Goal: Task Accomplishment & Management: Manage account settings

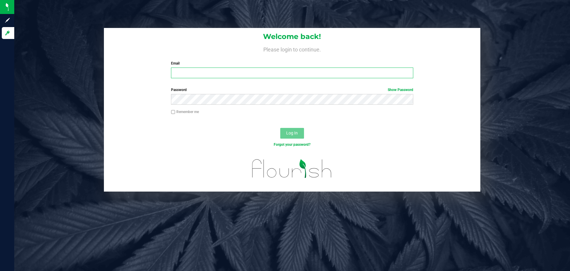
click at [287, 77] on input "Email" at bounding box center [292, 72] width 242 height 11
type input "[EMAIL_ADDRESS][DOMAIN_NAME]"
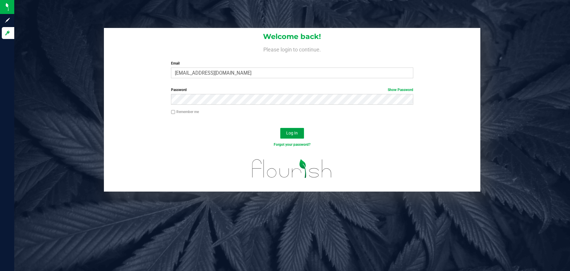
click at [294, 135] on span "Log In" at bounding box center [292, 132] width 12 height 5
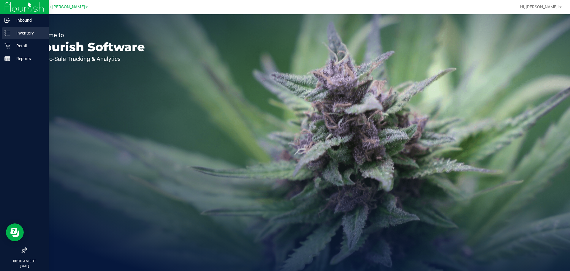
click at [31, 33] on p "Inventory" at bounding box center [28, 32] width 36 height 7
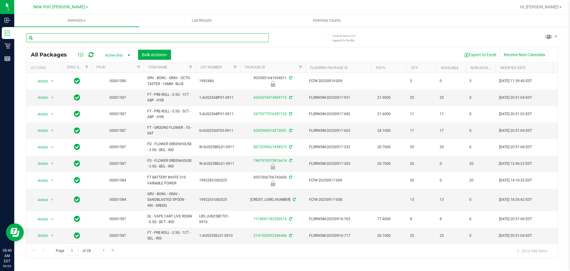
click at [58, 38] on input "text" at bounding box center [147, 37] width 243 height 9
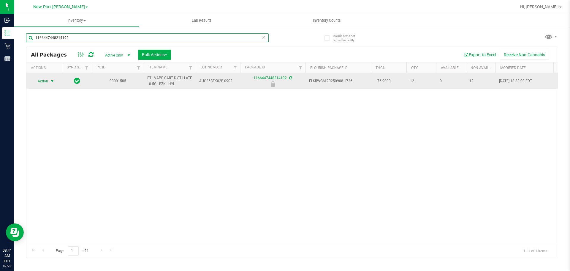
type input "1166447448214192"
click at [50, 83] on span "select" at bounding box center [52, 81] width 7 height 8
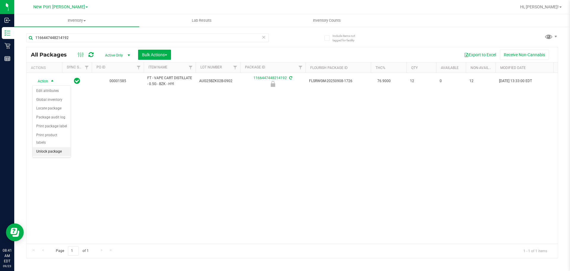
click at [51, 147] on li "Unlock package" at bounding box center [52, 151] width 38 height 9
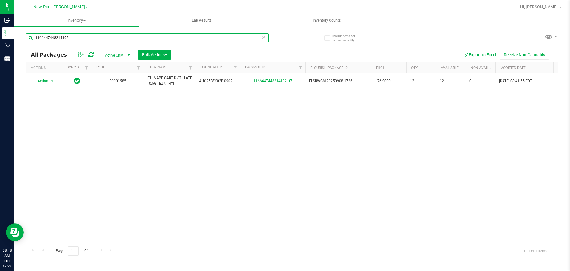
click at [93, 42] on input "1166447448214192" at bounding box center [147, 37] width 243 height 9
type input "1"
type input "milk"
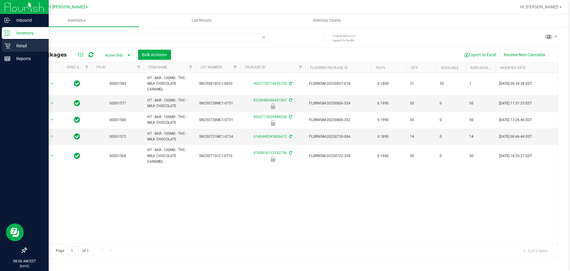
click at [11, 45] on p "Retail" at bounding box center [28, 45] width 36 height 7
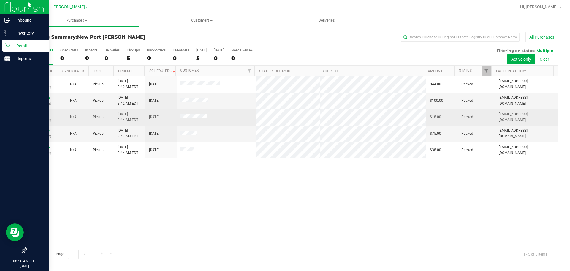
click at [44, 113] on link "11992200" at bounding box center [42, 114] width 17 height 4
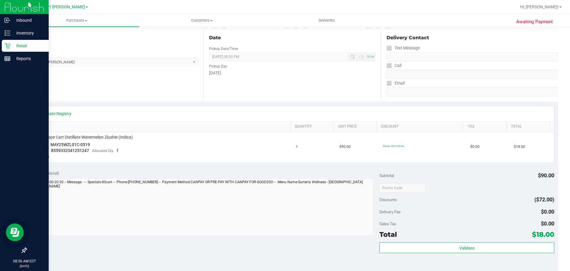
scroll to position [89, 0]
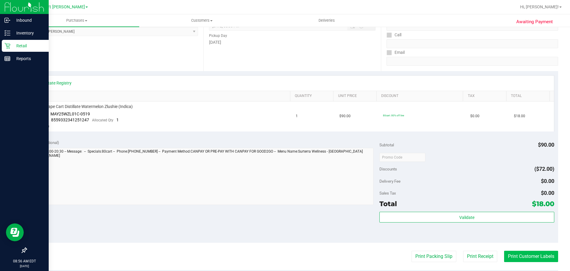
click at [517, 255] on button "Print Customer Labels" at bounding box center [531, 255] width 54 height 11
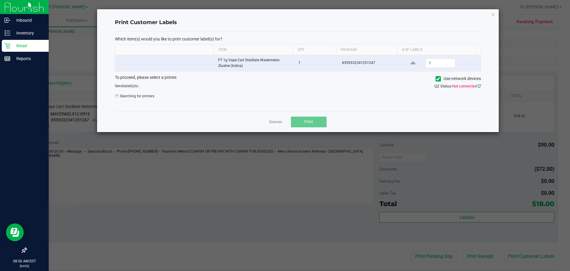
click at [480, 85] on icon at bounding box center [479, 86] width 3 height 4
click at [493, 14] on icon "button" at bounding box center [493, 14] width 4 height 7
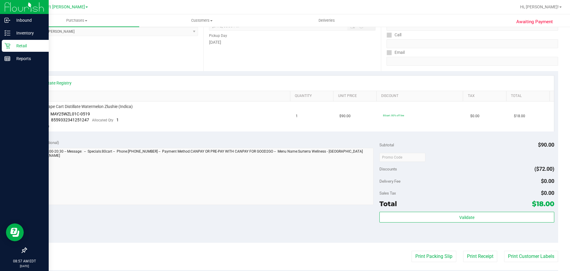
scroll to position [211, 0]
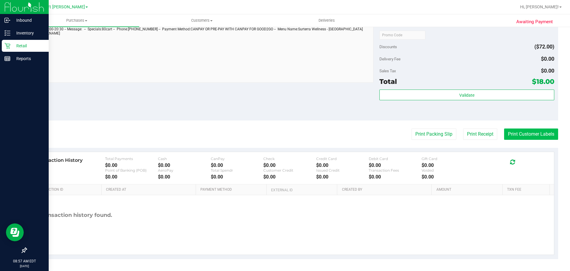
click at [516, 132] on button "Print Customer Labels" at bounding box center [531, 133] width 54 height 11
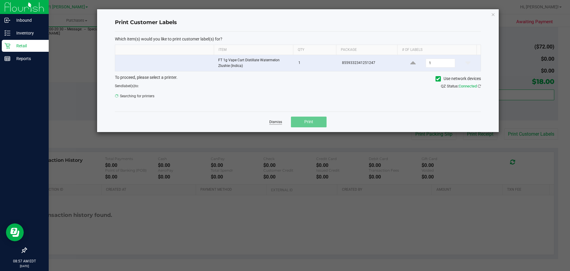
click at [272, 122] on link "Dismiss" at bounding box center [275, 121] width 13 height 5
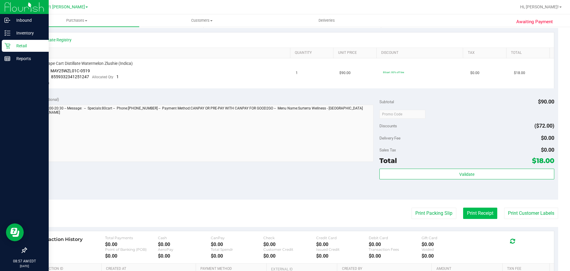
scroll to position [182, 0]
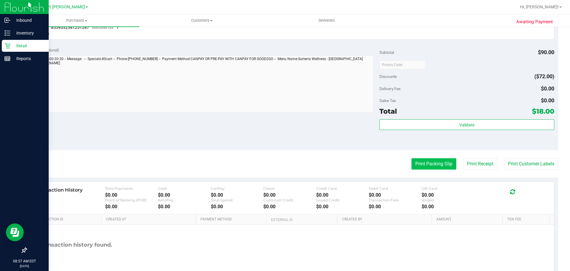
click at [437, 160] on button "Print Packing Slip" at bounding box center [434, 163] width 45 height 11
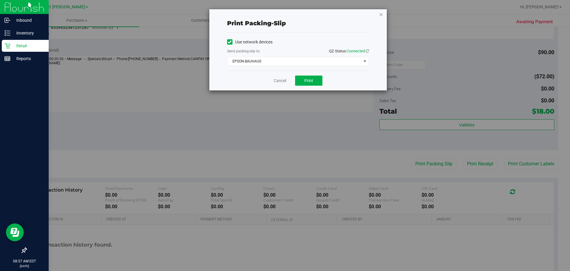
click at [381, 15] on icon "button" at bounding box center [381, 14] width 4 height 7
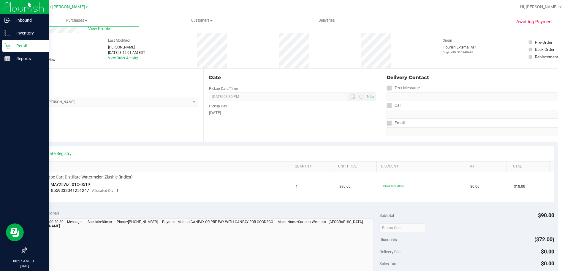
scroll to position [0, 0]
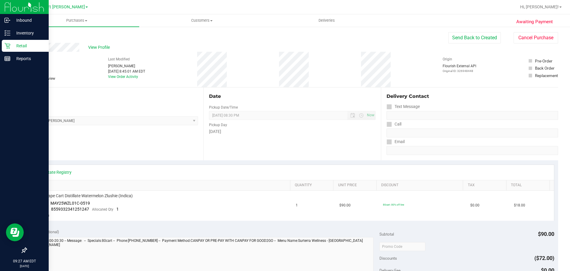
click at [25, 42] on div "Retail" at bounding box center [25, 46] width 47 height 12
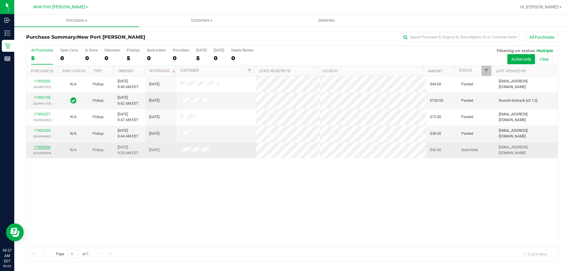
click at [40, 148] on link "11992506" at bounding box center [42, 147] width 17 height 4
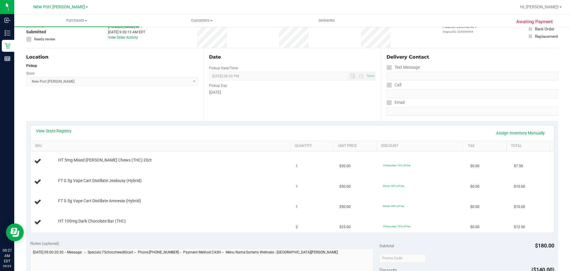
scroll to position [89, 0]
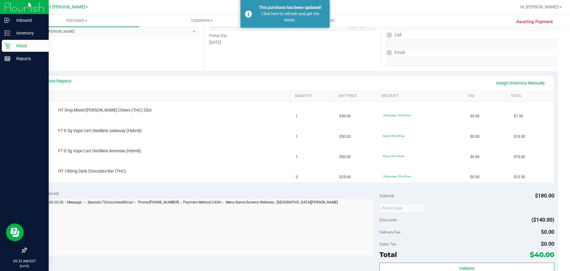
click at [20, 48] on p "Retail" at bounding box center [28, 45] width 36 height 7
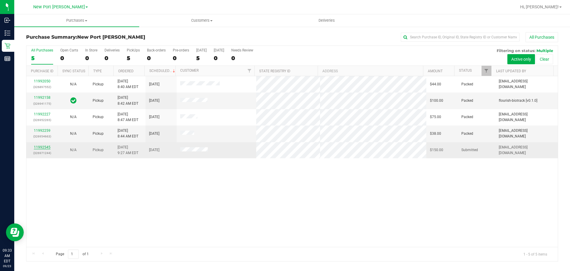
click at [45, 147] on link "11992545" at bounding box center [42, 147] width 17 height 4
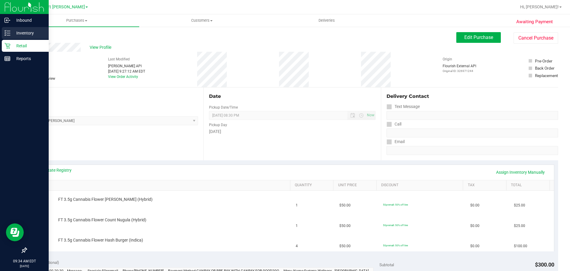
click at [23, 30] on p "Inventory" at bounding box center [28, 32] width 36 height 7
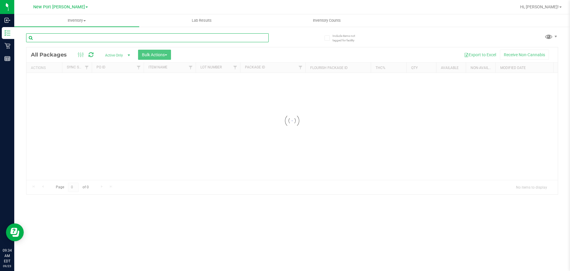
click at [64, 38] on input "text" at bounding box center [147, 37] width 243 height 9
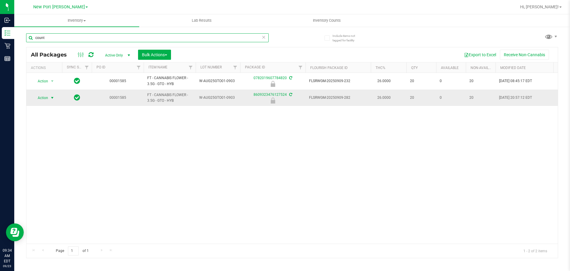
type input "count"
click at [47, 100] on span "Action" at bounding box center [40, 98] width 16 height 8
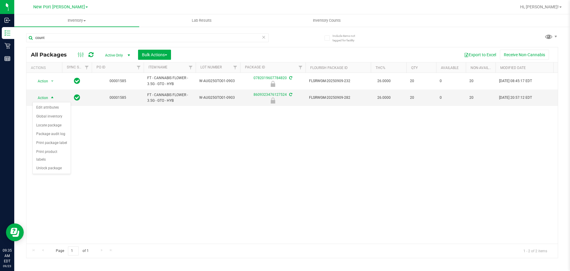
click at [104, 131] on div "Action Action Edit attributes Global inventory Locate package Package audit log…" at bounding box center [292, 158] width 532 height 171
click at [49, 97] on span "select" at bounding box center [52, 98] width 7 height 8
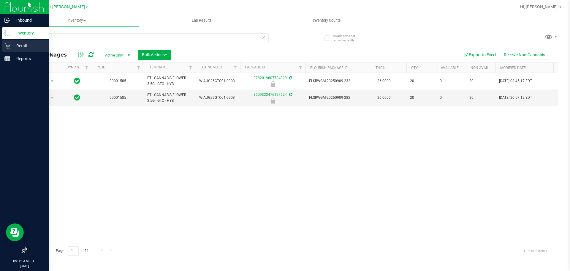
click at [15, 48] on p "Retail" at bounding box center [28, 45] width 36 height 7
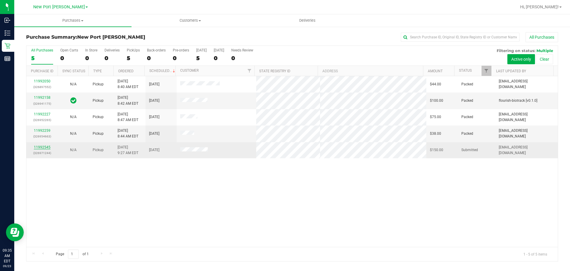
click at [45, 147] on link "11992545" at bounding box center [42, 147] width 17 height 4
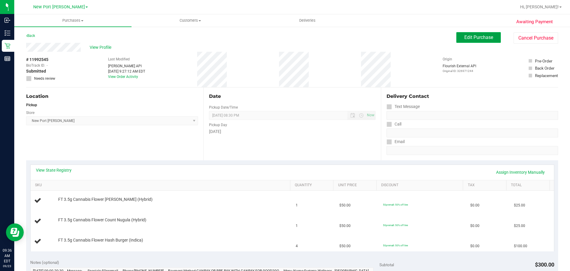
click at [469, 40] on span "Edit Purchase" at bounding box center [479, 37] width 29 height 6
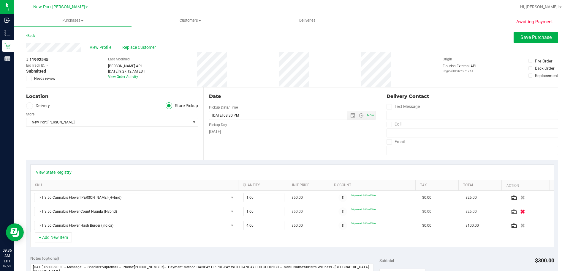
click at [520, 210] on icon "button" at bounding box center [522, 211] width 5 height 4
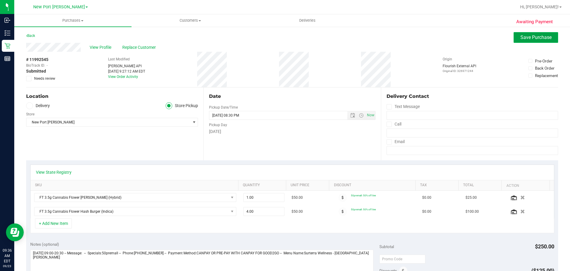
click at [524, 37] on span "Save Purchase" at bounding box center [536, 37] width 31 height 6
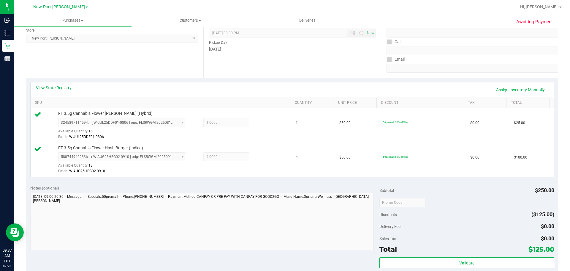
scroll to position [89, 0]
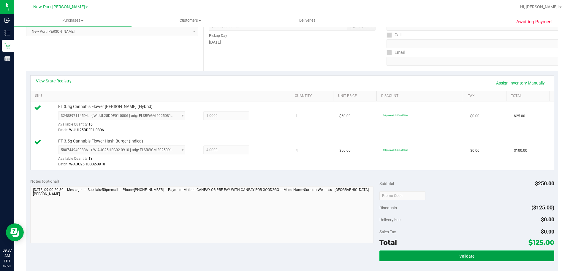
click at [446, 255] on button "Validate" at bounding box center [467, 255] width 175 height 11
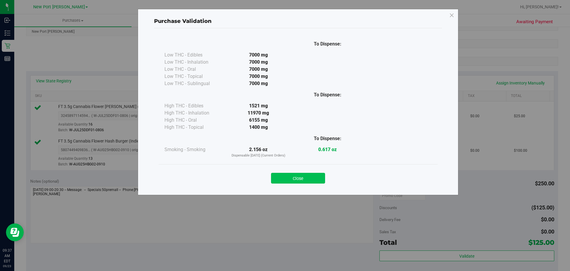
click at [296, 176] on button "Close" at bounding box center [298, 178] width 54 height 11
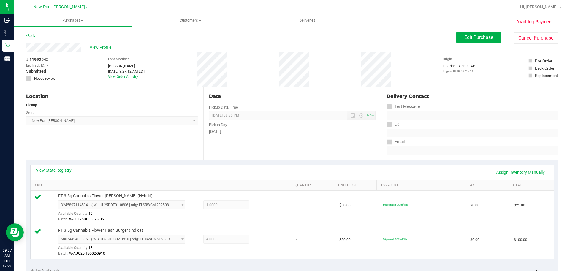
scroll to position [178, 0]
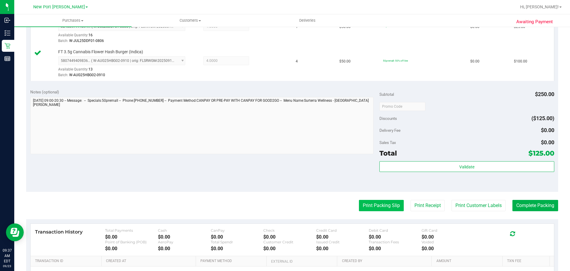
click at [378, 201] on button "Print Packing Slip" at bounding box center [381, 205] width 45 height 11
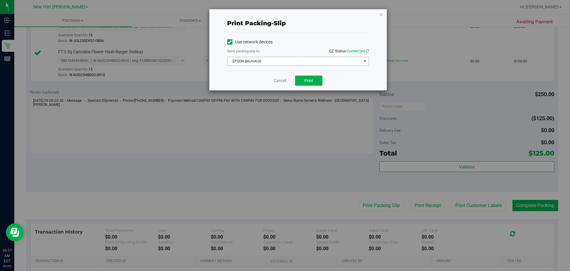
click at [304, 60] on span "EPSON-BAUHAUS" at bounding box center [295, 61] width 134 height 8
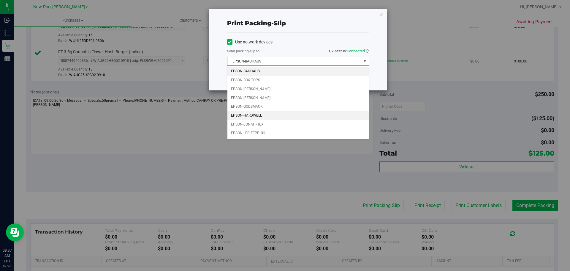
click at [253, 116] on li "EPSON-HARDWELL" at bounding box center [298, 115] width 141 height 9
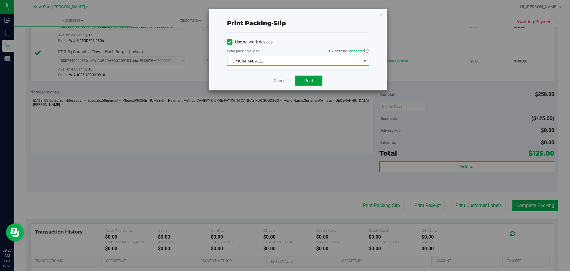
click at [306, 80] on span "Print" at bounding box center [308, 80] width 9 height 5
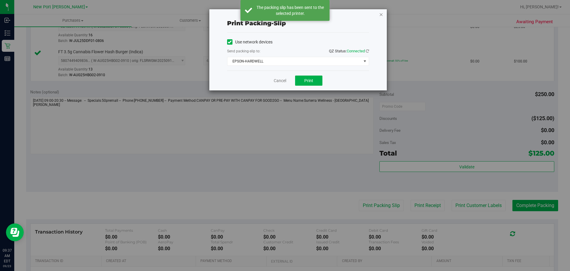
click at [381, 14] on icon "button" at bounding box center [381, 14] width 4 height 7
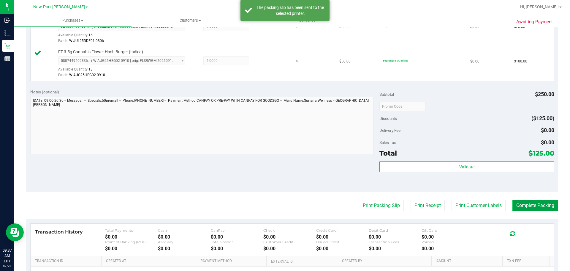
click at [535, 208] on button "Complete Packing" at bounding box center [536, 205] width 46 height 11
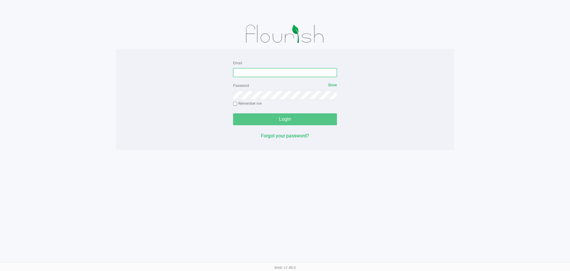
click at [250, 73] on input "Email" at bounding box center [285, 72] width 104 height 9
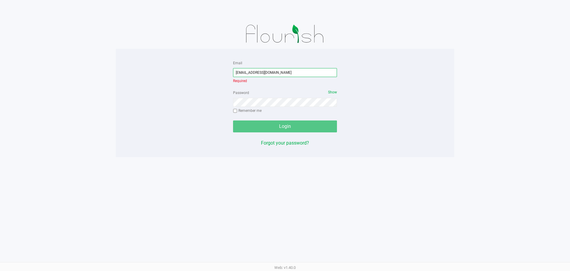
type input "[EMAIL_ADDRESS][DOMAIN_NAME]"
click at [271, 103] on div "Password Show Remember me" at bounding box center [285, 102] width 104 height 27
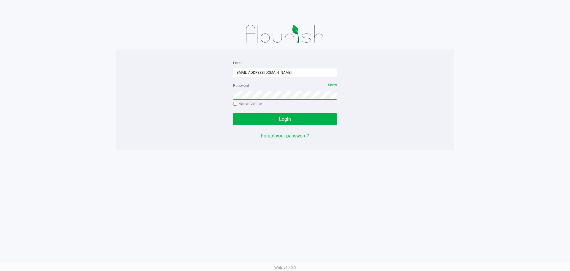
click at [233, 113] on button "Login" at bounding box center [285, 119] width 104 height 12
